Goal: Task Accomplishment & Management: Complete application form

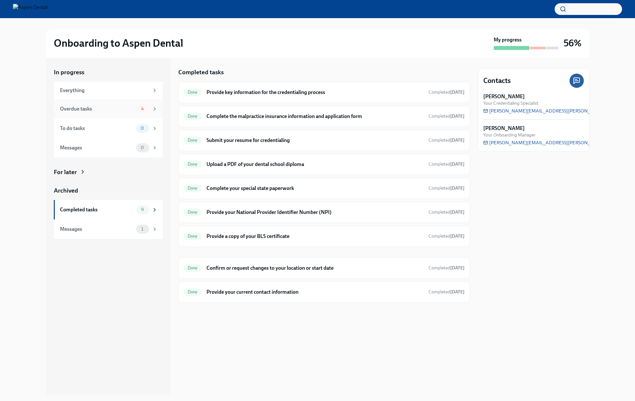
click at [107, 108] on div "Overdue tasks" at bounding box center [97, 108] width 74 height 7
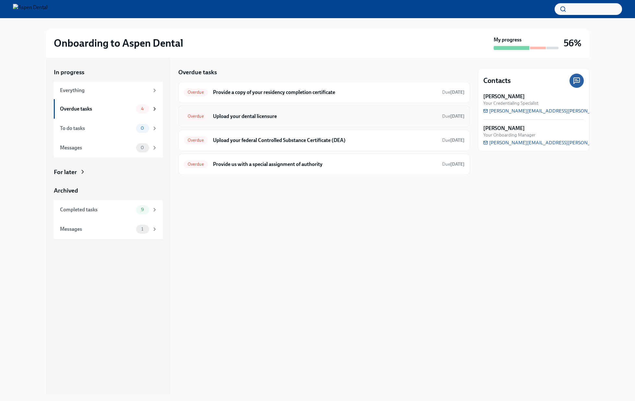
click at [314, 118] on h6 "Upload your dental licensure" at bounding box center [325, 116] width 224 height 7
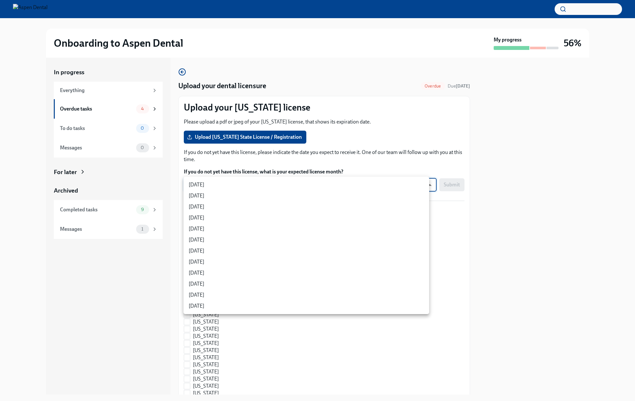
click at [292, 183] on body "Onboarding to Aspen Dental My progress 56% In progress Everything Overdue tasks…" at bounding box center [317, 200] width 635 height 401
click at [227, 273] on li "[DATE]" at bounding box center [306, 272] width 246 height 11
type input "kjabnc7Hk"
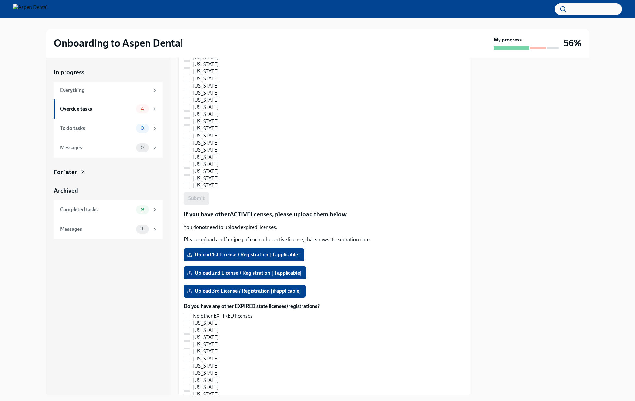
scroll to position [411, 0]
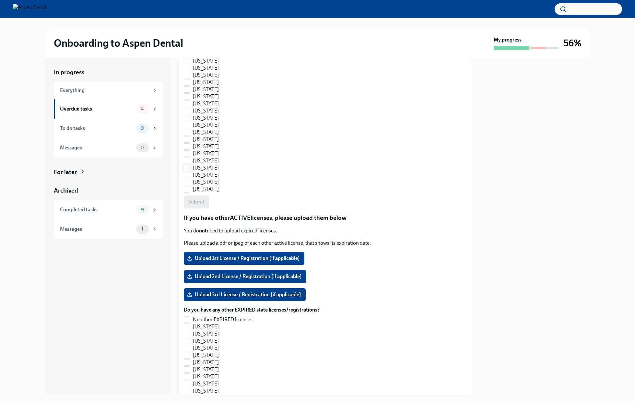
click at [189, 168] on input "[US_STATE]" at bounding box center [187, 168] width 6 height 6
click at [198, 204] on span "Submit" at bounding box center [196, 202] width 16 height 6
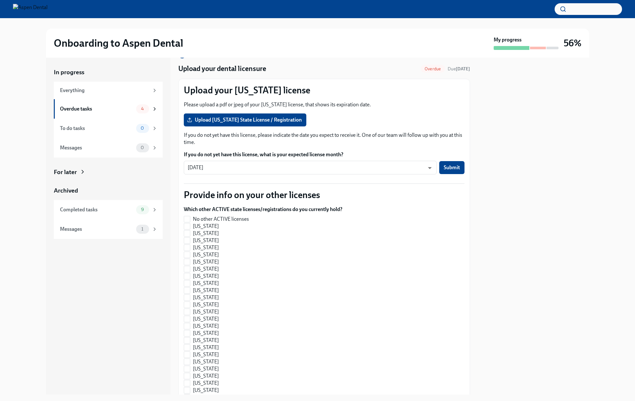
scroll to position [0, 0]
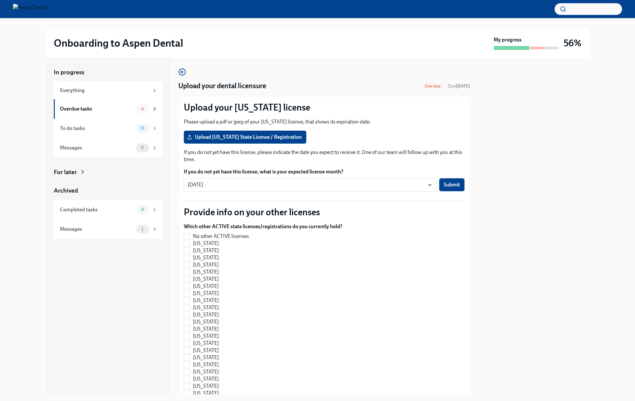
checkbox input "true"
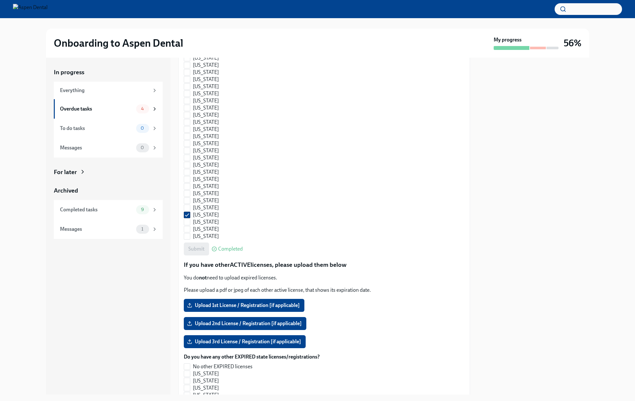
scroll to position [372, 0]
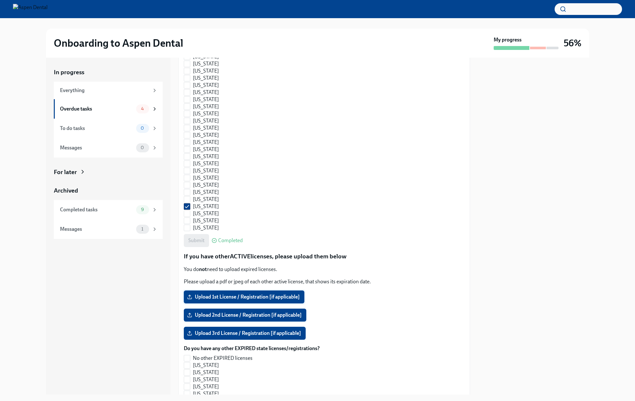
click at [258, 294] on span "Upload 1st License / Registration [if applicable]" at bounding box center [244, 297] width 112 height 6
click at [0, 0] on input "Upload 1st License / Registration [if applicable]" at bounding box center [0, 0] width 0 height 0
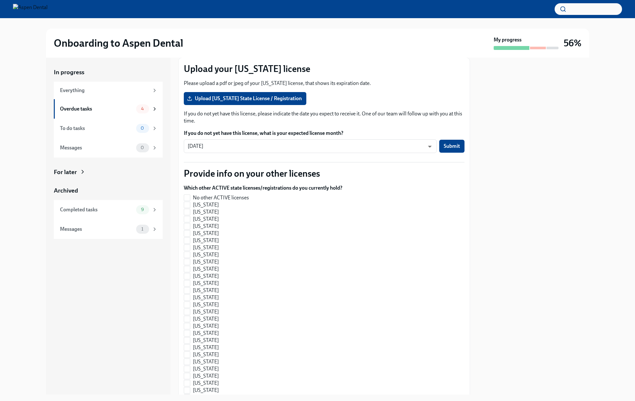
scroll to position [45, 0]
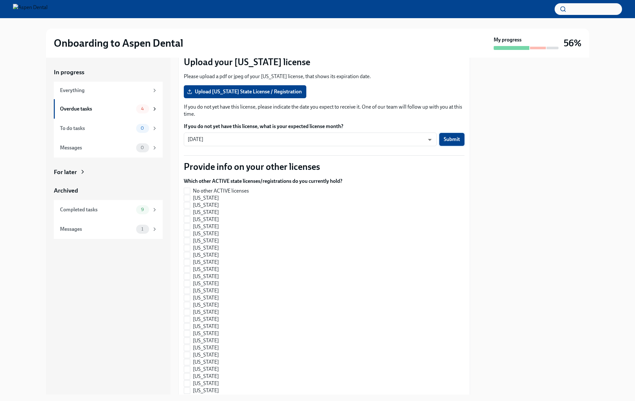
click at [444, 138] on span "Submit" at bounding box center [452, 139] width 16 height 6
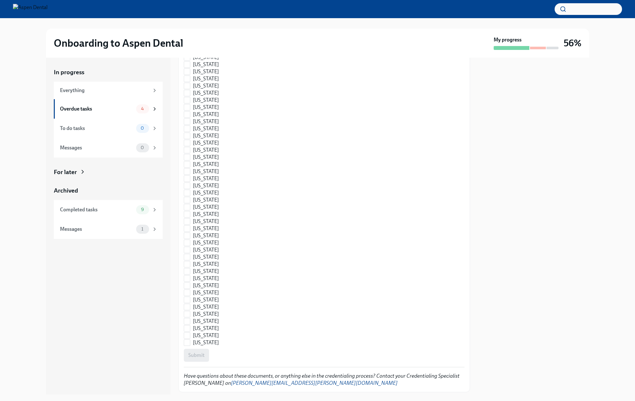
scroll to position [790, 0]
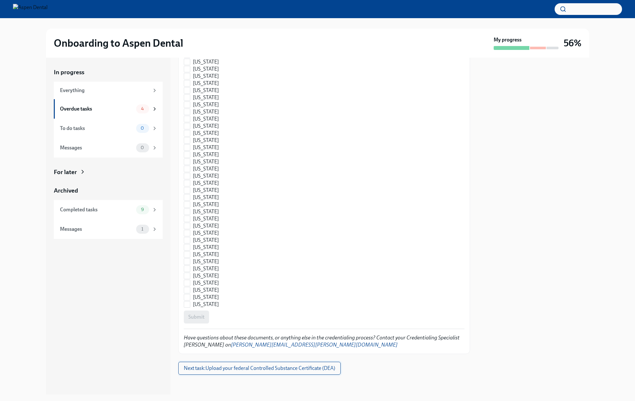
click at [279, 366] on span "Next task : Upload your federal Controlled Substance Certificate (DEA)" at bounding box center [259, 368] width 151 height 6
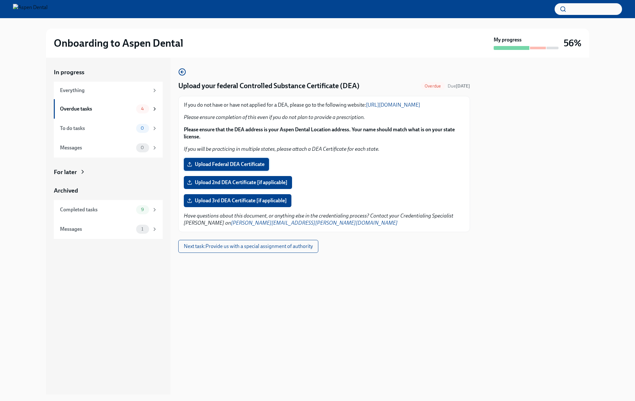
click at [243, 168] on span "Upload Federal DEA Certificate" at bounding box center [226, 164] width 76 height 6
click at [0, 0] on input "Upload Federal DEA Certificate" at bounding box center [0, 0] width 0 height 0
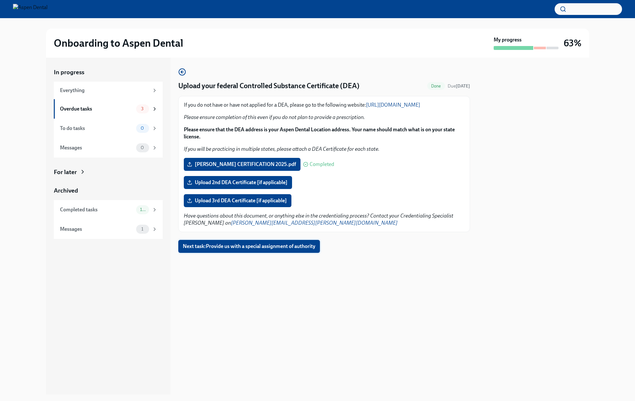
click at [296, 250] on span "Next task : Provide us with a special assignment of authority" at bounding box center [249, 246] width 133 height 6
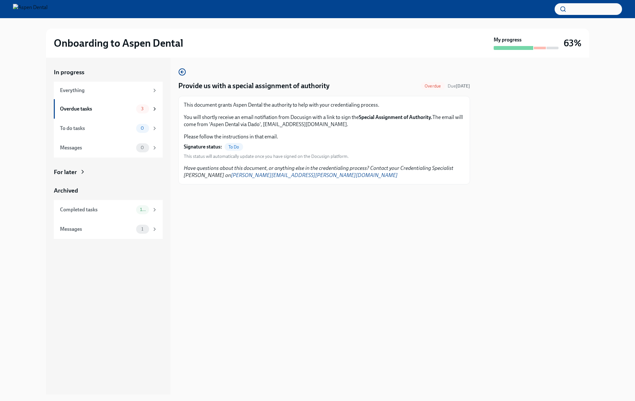
click at [125, 320] on div "In progress Everything Overdue tasks 3 To do tasks 0 Messages 0 For later Archi…" at bounding box center [108, 226] width 124 height 337
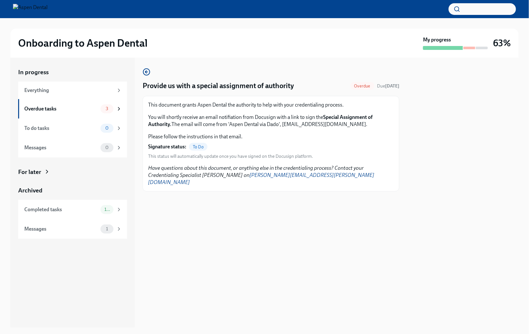
drag, startPoint x: 496, startPoint y: 3, endPoint x: 239, endPoint y: 59, distance: 263.1
click at [239, 59] on div "Provide us with a special assignment of authority Overdue Due 13 days ago This …" at bounding box center [271, 193] width 257 height 270
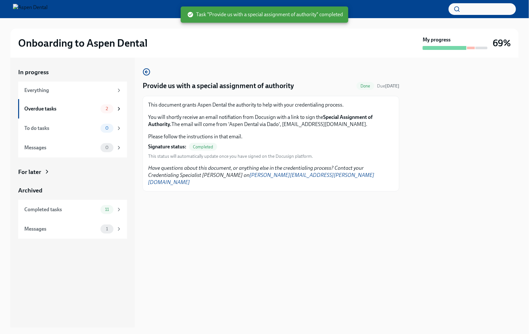
click at [200, 147] on span "Completed" at bounding box center [203, 147] width 28 height 5
click at [74, 103] on div "Overdue tasks 2" at bounding box center [72, 108] width 109 height 19
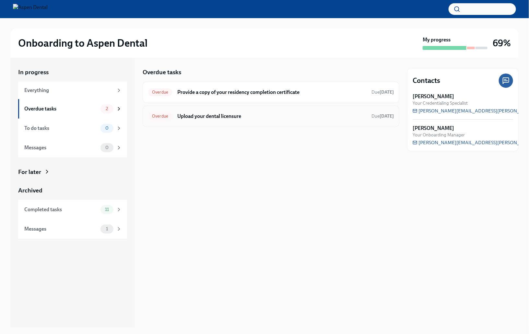
click at [297, 116] on h6 "Upload your dental licensure" at bounding box center [271, 116] width 189 height 7
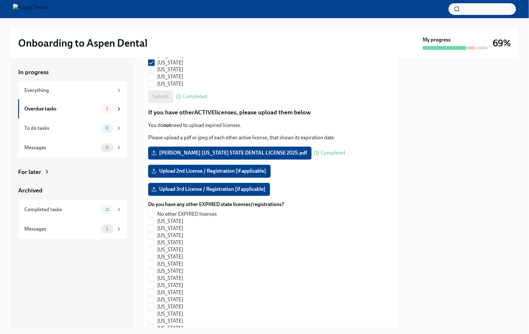
scroll to position [511, 0]
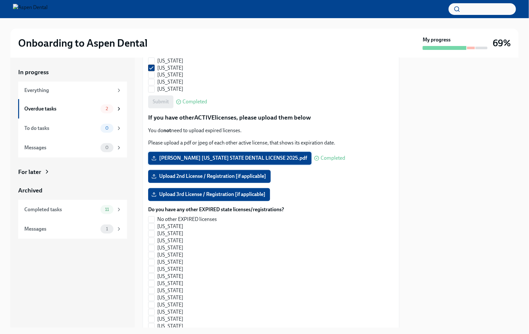
click at [218, 160] on span "[PERSON_NAME] [US_STATE] STATE DENTAL LICENSE 2025.pdf" at bounding box center [230, 158] width 154 height 6
click at [0, 0] on input "[PERSON_NAME] [US_STATE] STATE DENTAL LICENSE 2025.pdf" at bounding box center [0, 0] width 0 height 0
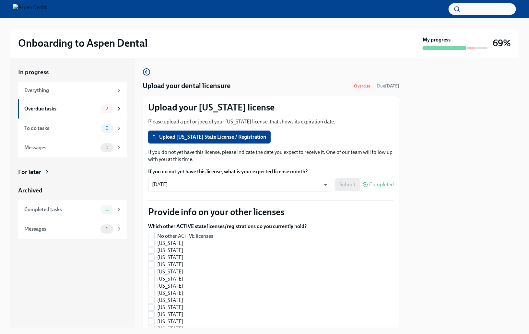
scroll to position [836, 0]
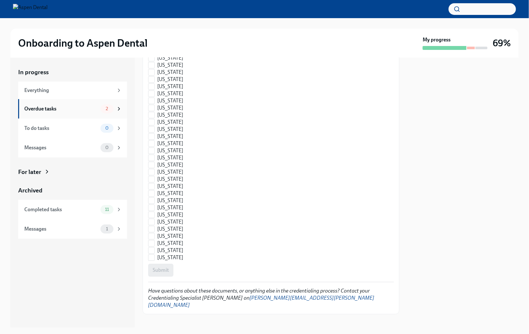
click at [78, 109] on div "Overdue tasks" at bounding box center [61, 108] width 74 height 7
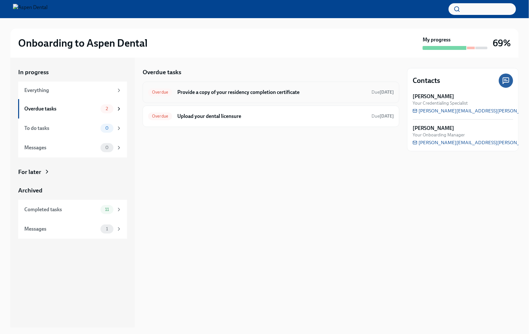
click at [248, 91] on h6 "Provide a copy of your residency completion certificate" at bounding box center [271, 92] width 189 height 7
